Goal: Task Accomplishment & Management: Use online tool/utility

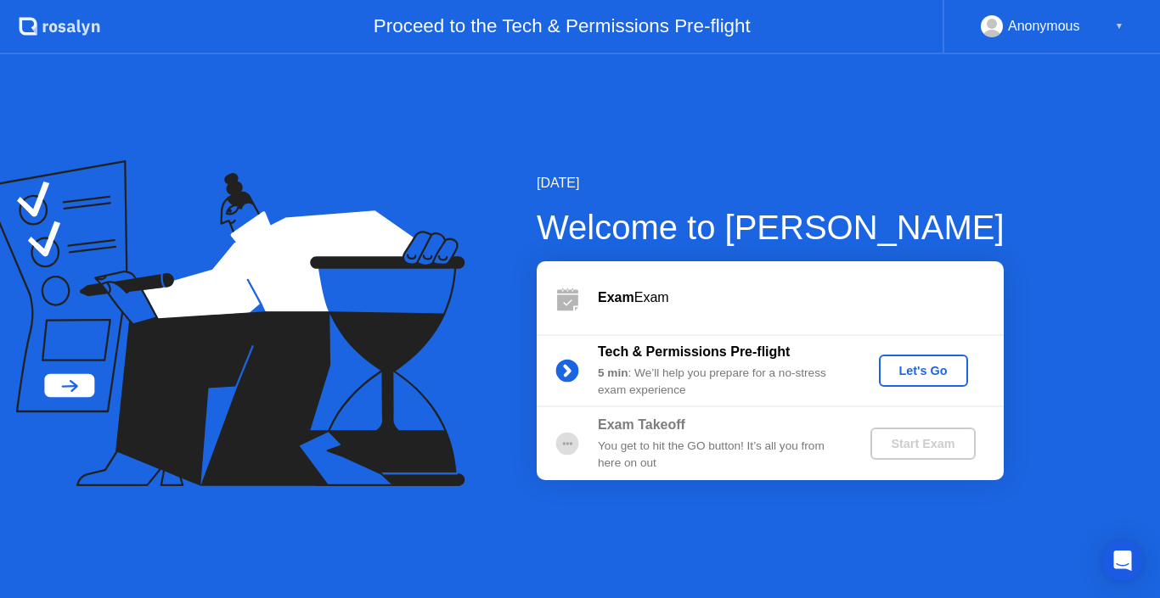
click at [941, 364] on div "Let's Go" at bounding box center [923, 371] width 76 height 14
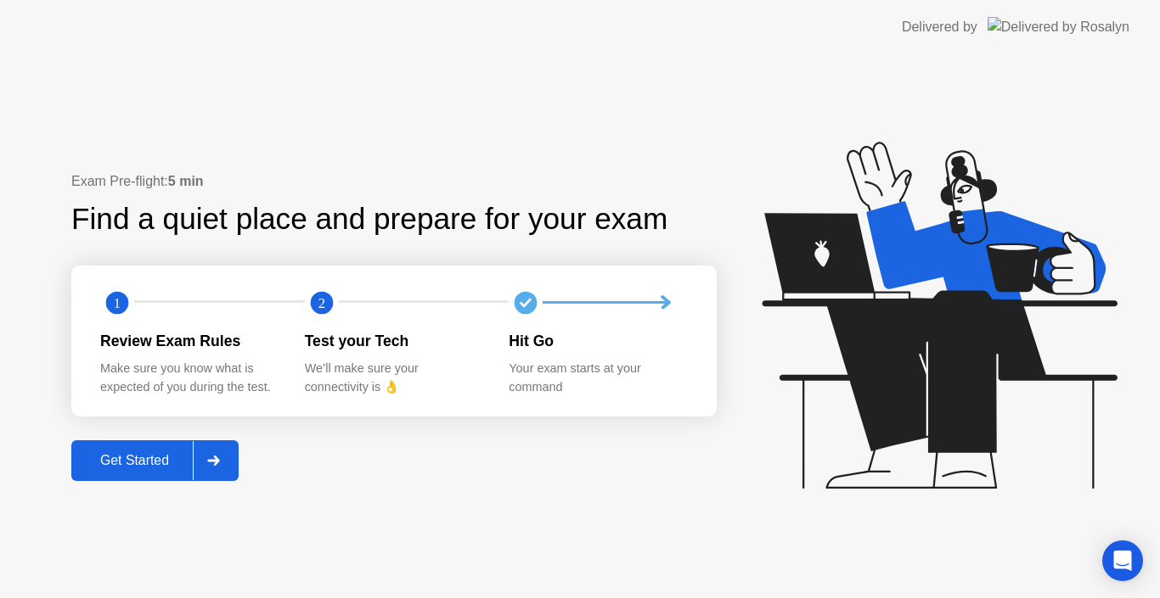
click at [149, 453] on div "Get Started" at bounding box center [134, 460] width 116 height 15
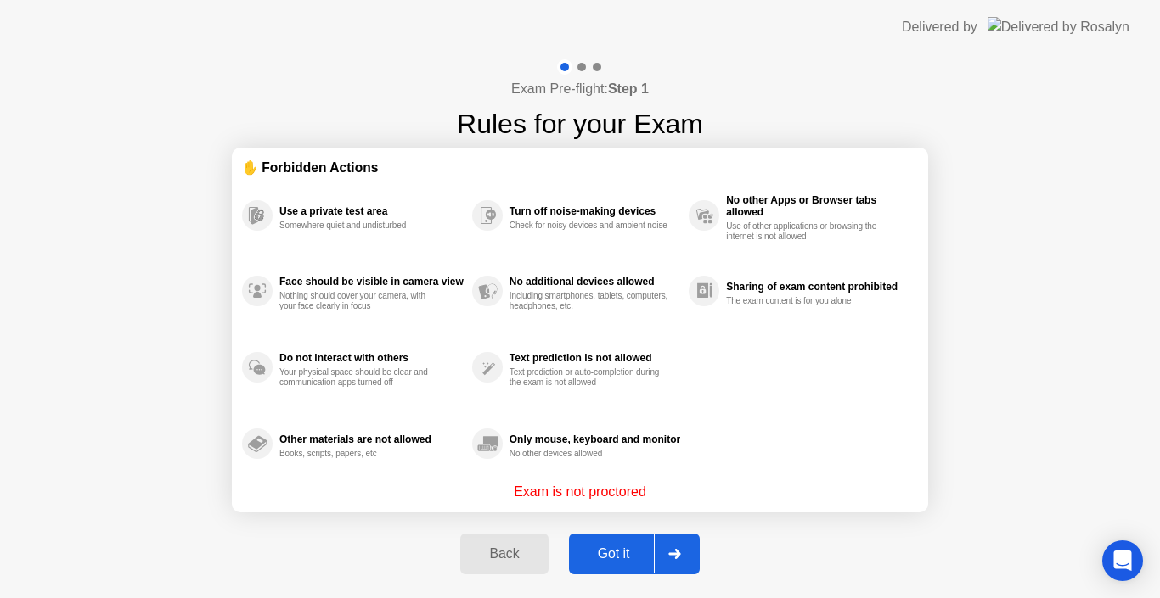
click at [631, 548] on div "Got it" at bounding box center [614, 554] width 80 height 15
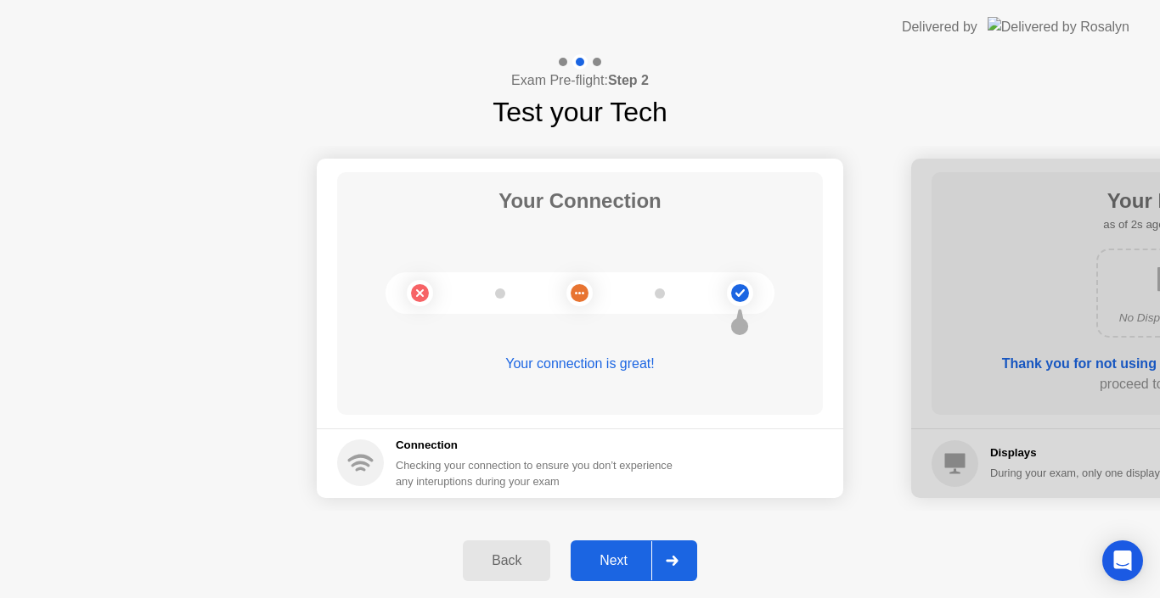
click at [631, 548] on button "Next" at bounding box center [633, 561] width 126 height 41
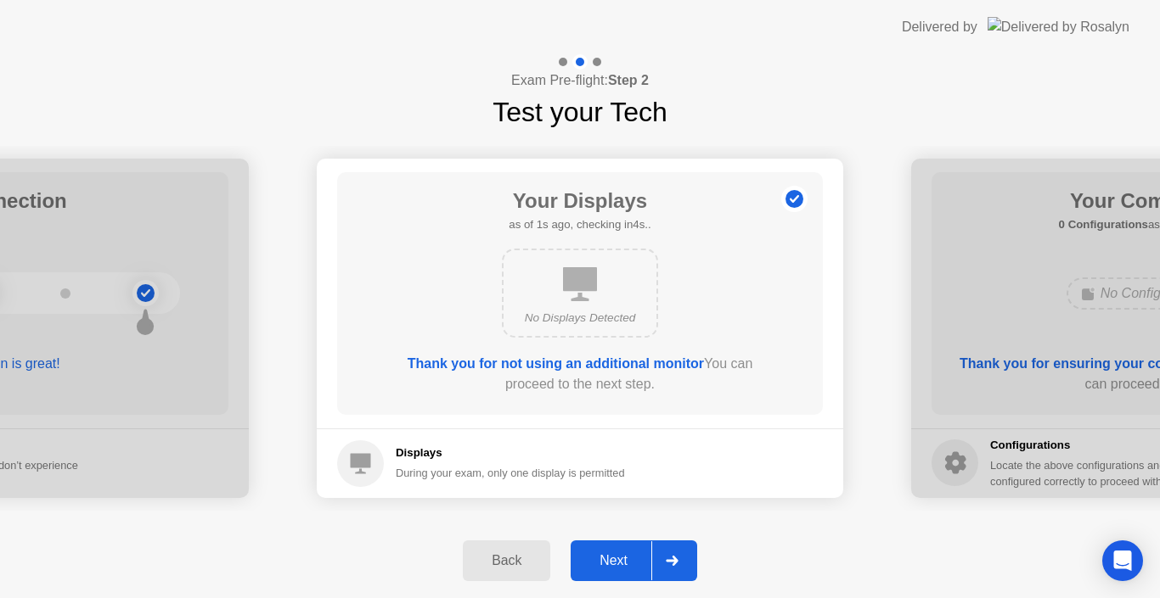
click at [631, 548] on button "Next" at bounding box center [633, 561] width 126 height 41
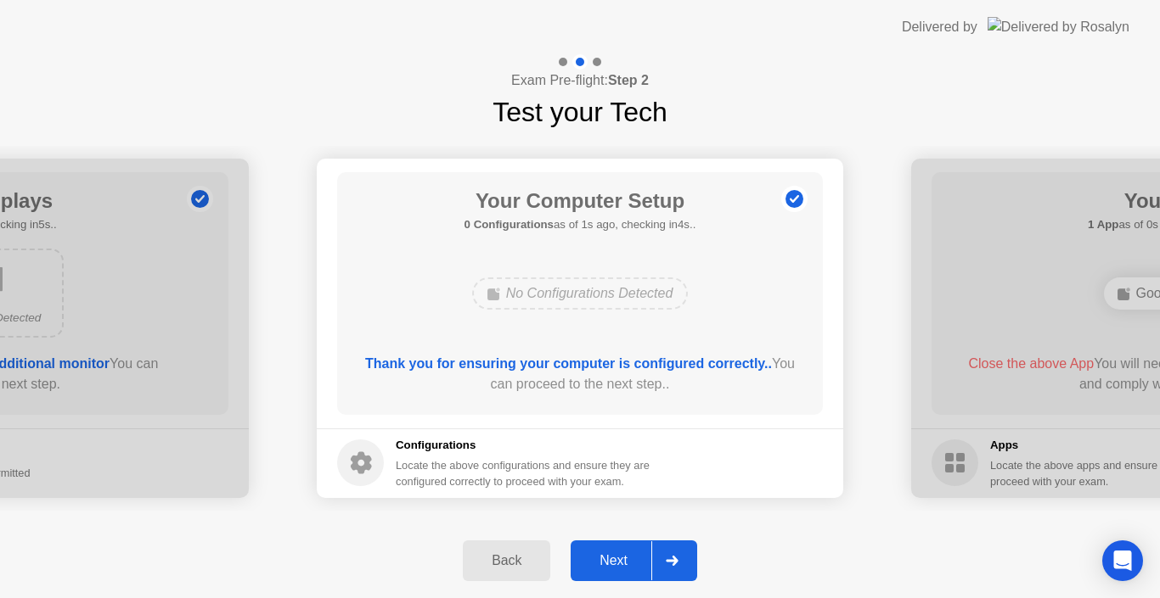
click at [631, 548] on button "Next" at bounding box center [633, 561] width 126 height 41
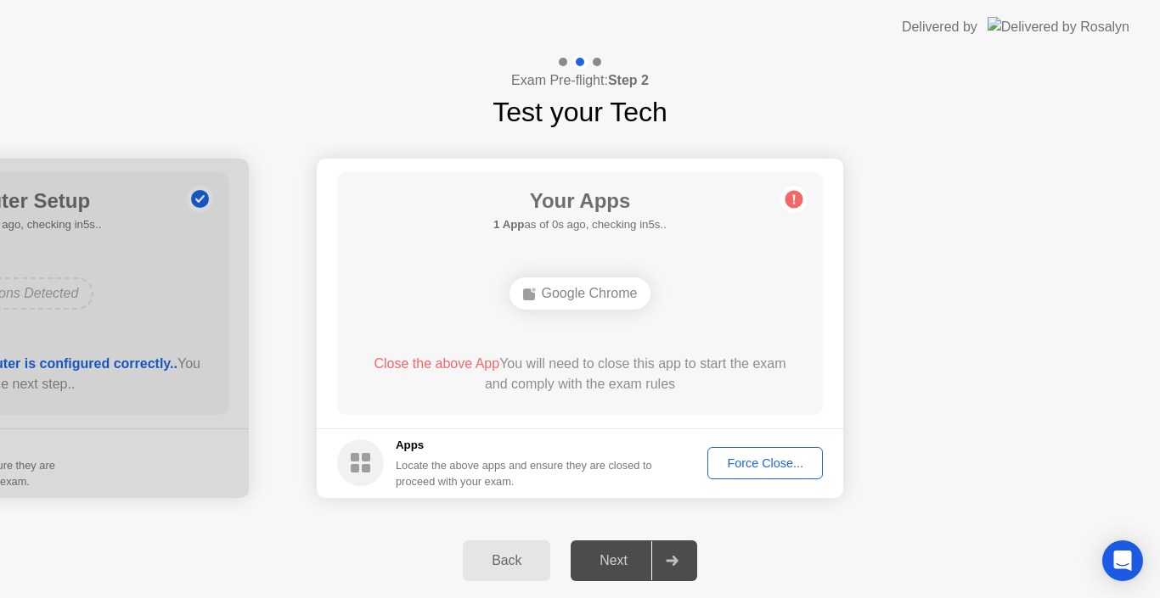
click at [761, 436] on footer "Apps Locate the above apps and ensure they are closed to proceed with your exam…" at bounding box center [580, 464] width 526 height 70
click at [750, 469] on div "Force Close..." at bounding box center [765, 464] width 104 height 14
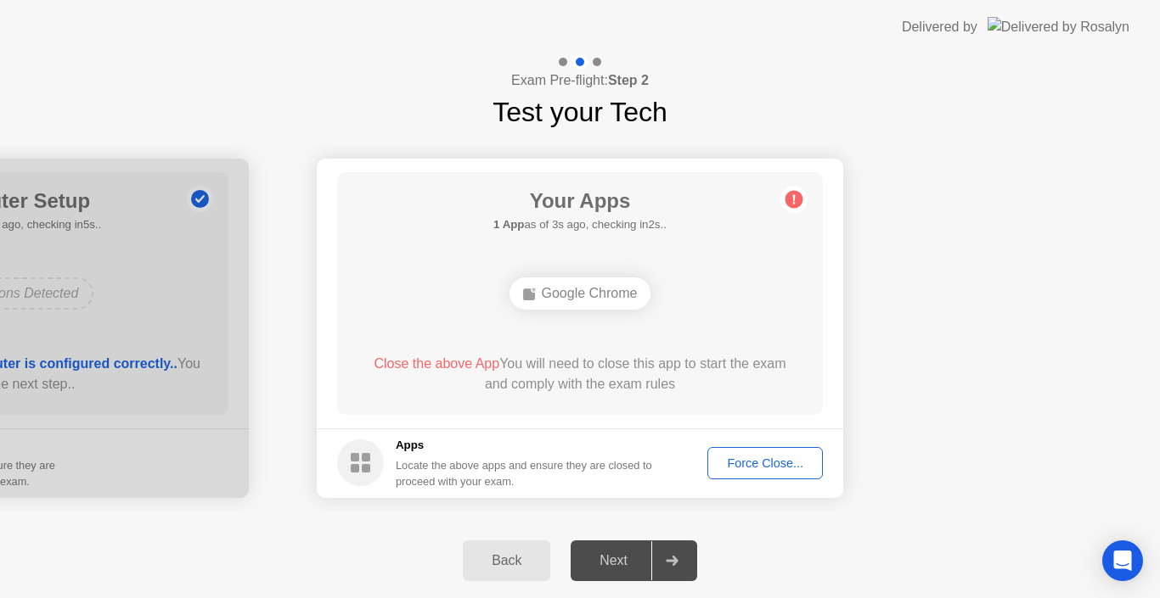
click at [801, 477] on button "Force Close..." at bounding box center [764, 463] width 115 height 32
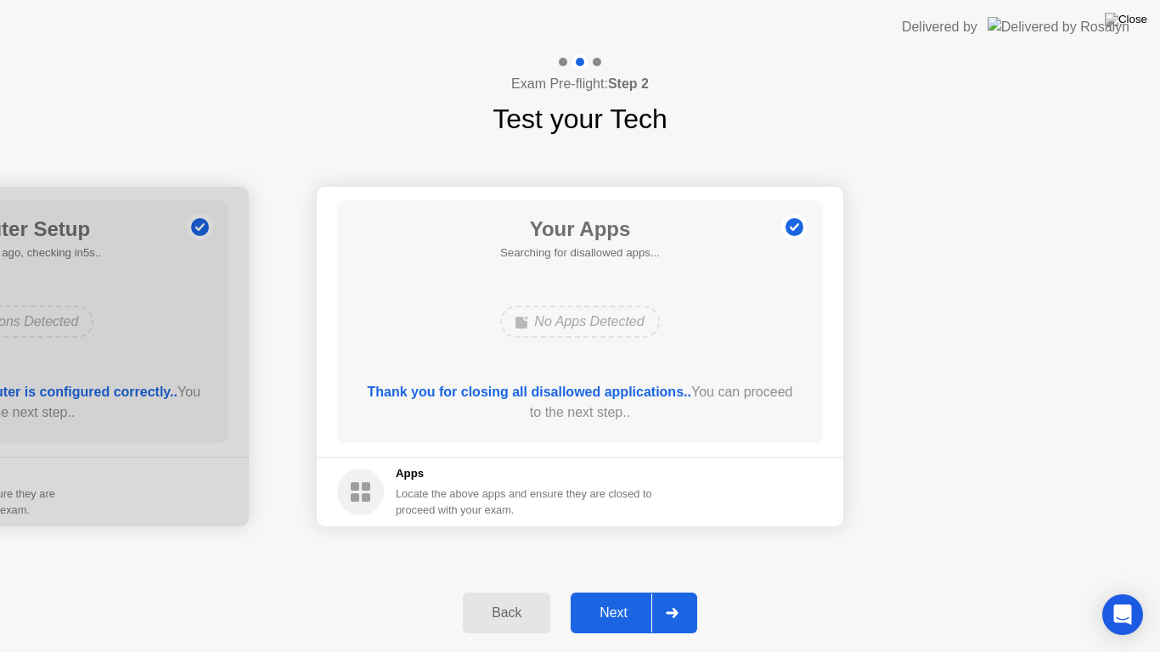
click at [621, 598] on div "Next" at bounding box center [614, 612] width 76 height 15
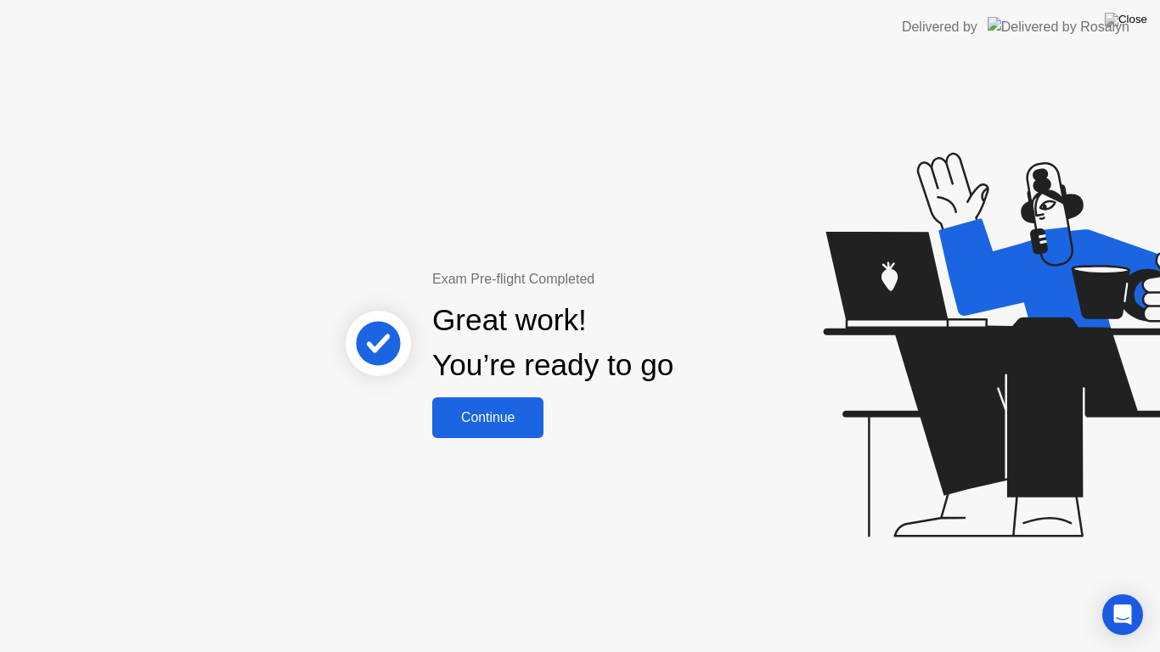
click at [498, 410] on div "Continue" at bounding box center [487, 417] width 101 height 15
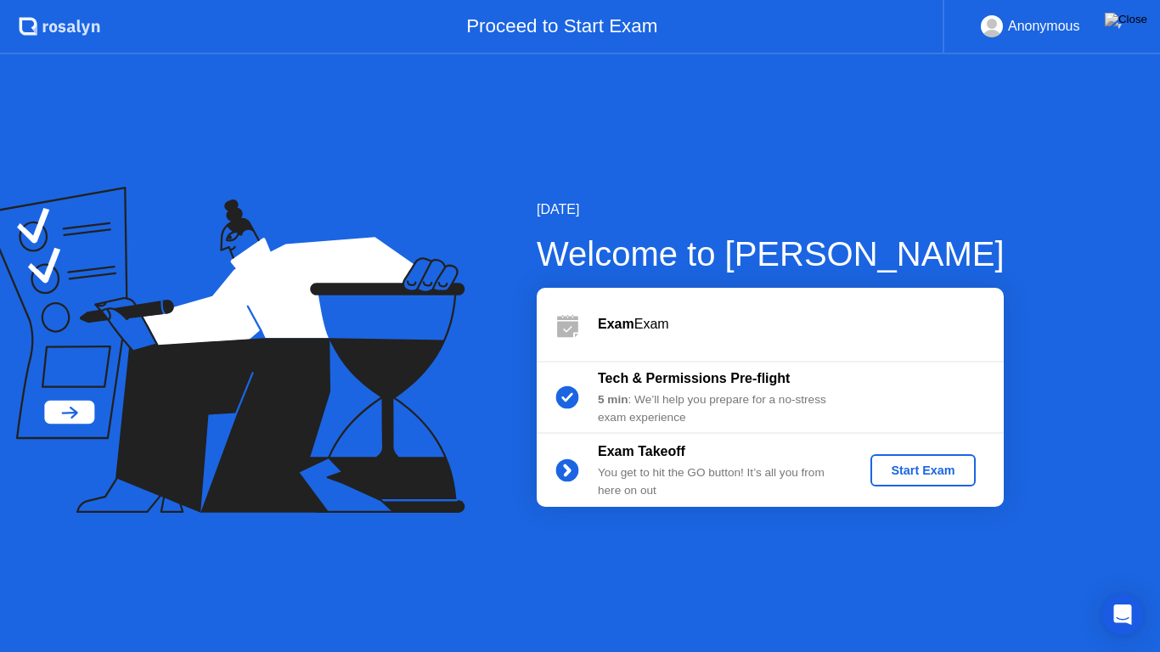
click at [916, 477] on div "Start Exam" at bounding box center [922, 470] width 91 height 14
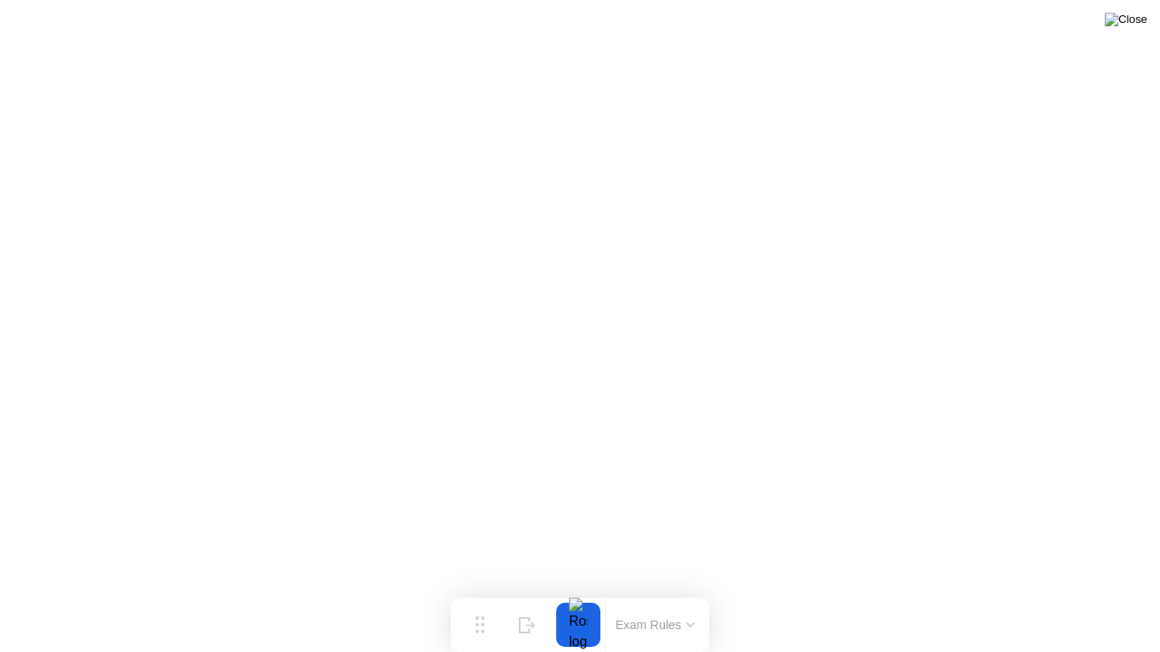
click at [1135, 24] on img at bounding box center [1125, 20] width 42 height 14
click at [571, 598] on div at bounding box center [578, 625] width 36 height 44
click at [1135, 23] on img at bounding box center [1125, 20] width 42 height 14
